Goal: Task Accomplishment & Management: Manage account settings

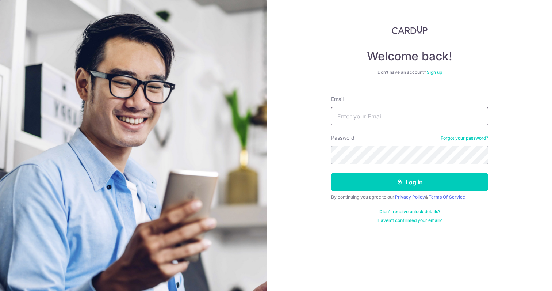
click at [370, 111] on input "Email" at bounding box center [409, 116] width 157 height 18
type input "[EMAIL_ADDRESS][DOMAIN_NAME]"
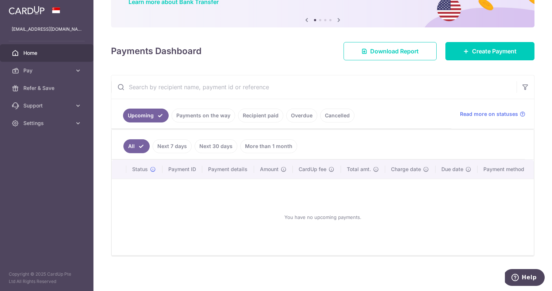
click at [211, 120] on link "Payments on the way" at bounding box center [204, 115] width 64 height 14
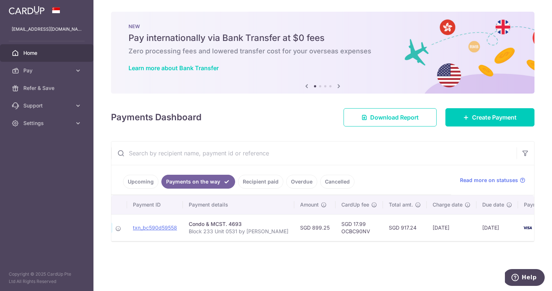
scroll to position [0, 93]
